Goal: Navigation & Orientation: Find specific page/section

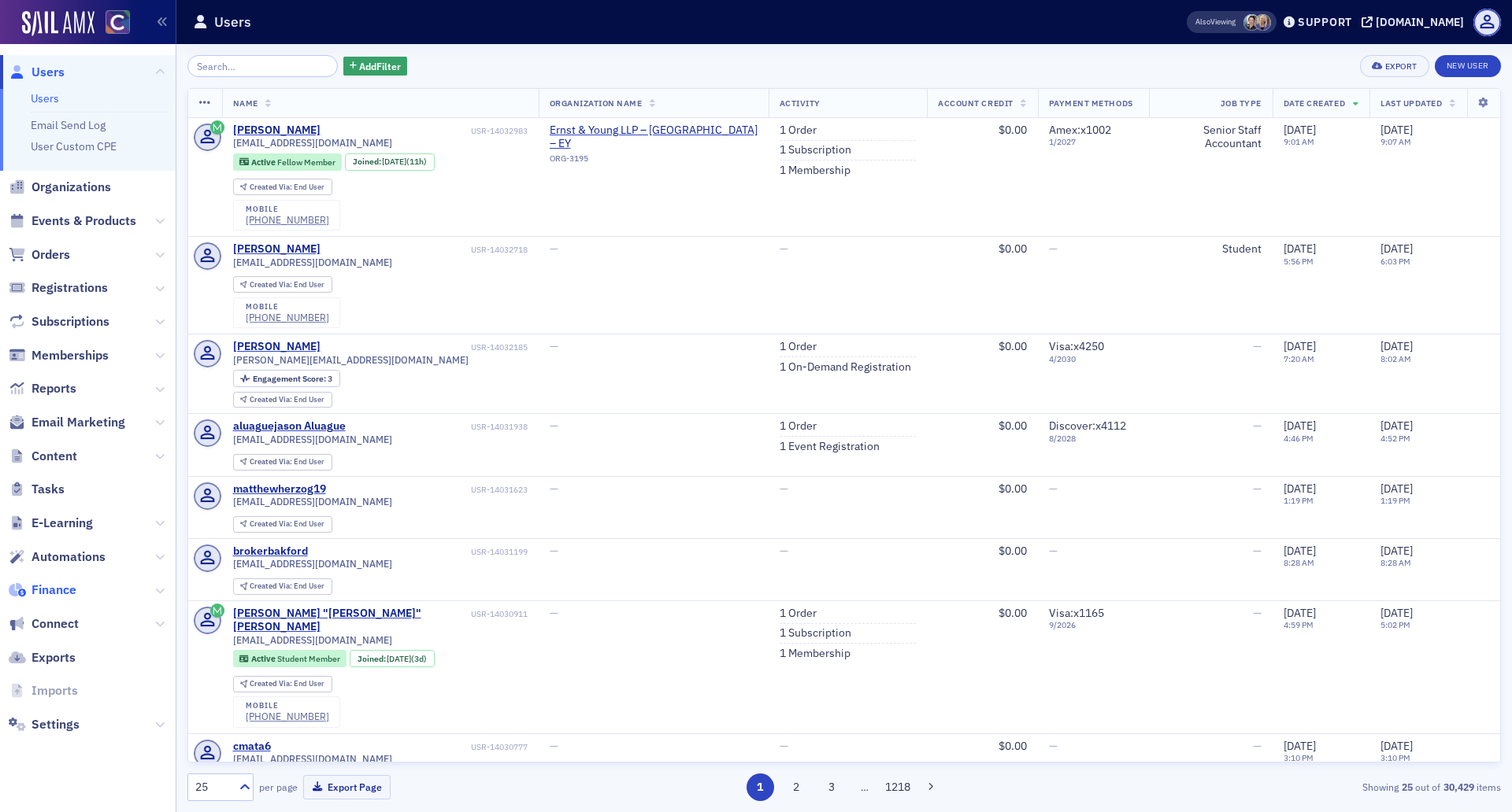
click at [59, 590] on span "Finance" at bounding box center [54, 590] width 45 height 17
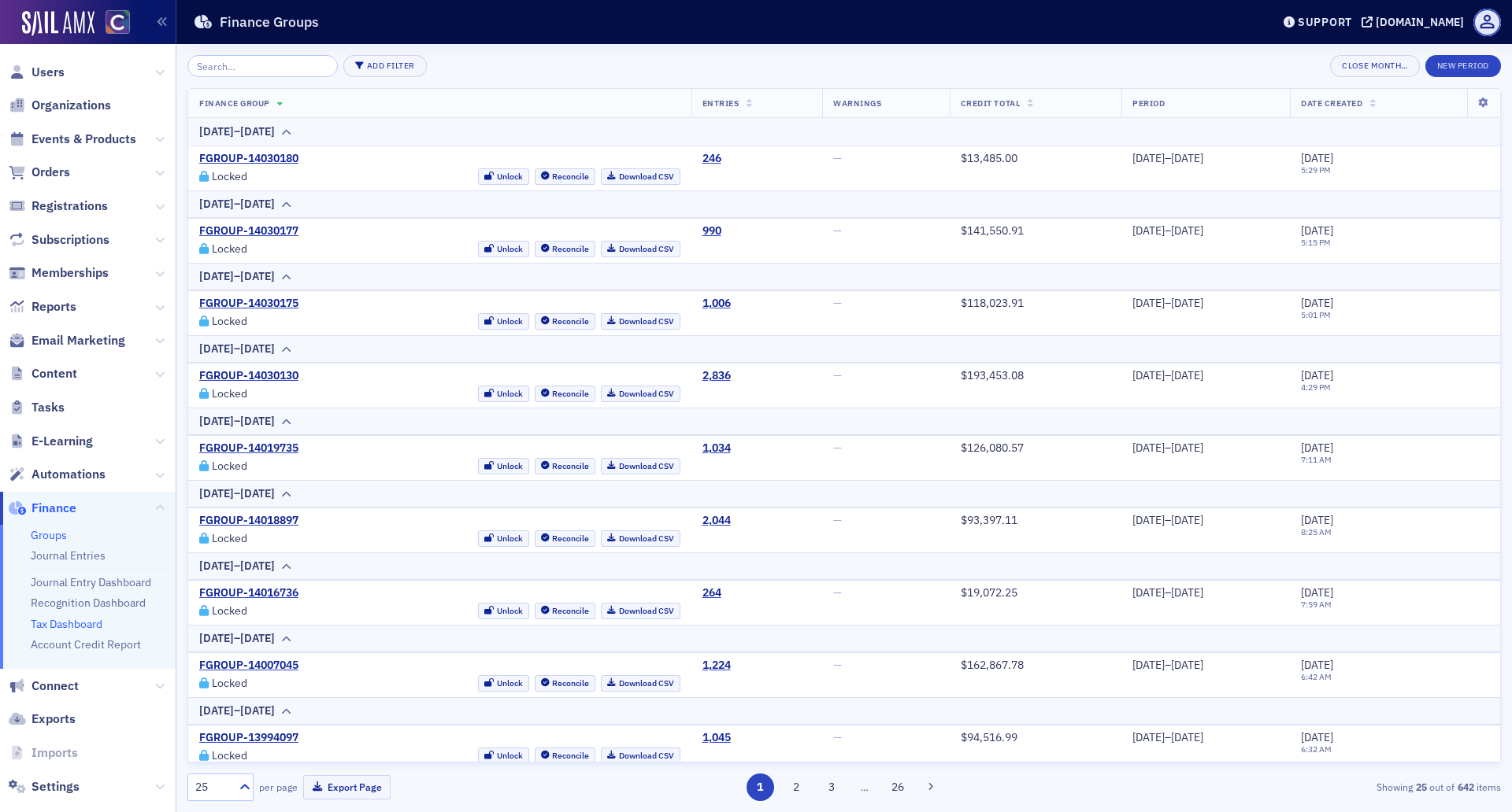
click at [41, 631] on link "Tax Dashboard" at bounding box center [66, 624] width 72 height 14
